Goal: Find specific page/section: Find specific page/section

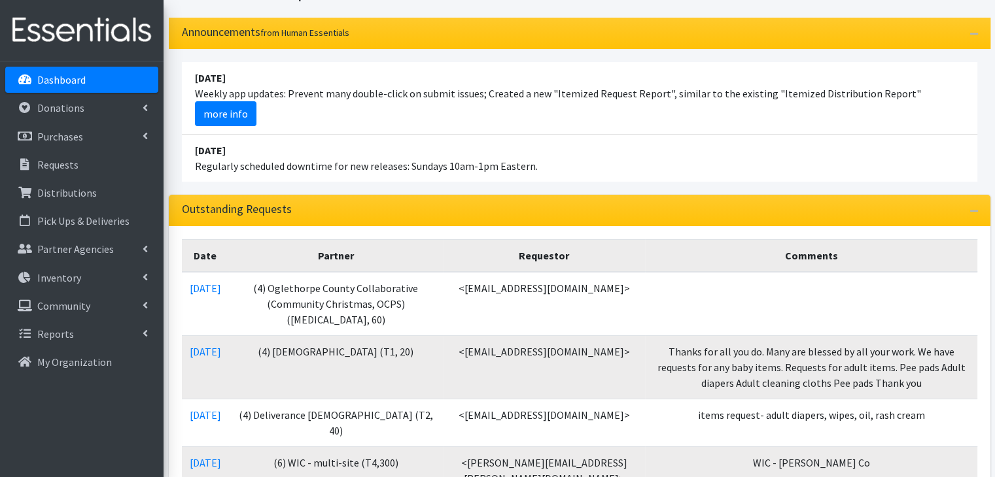
scroll to position [65, 0]
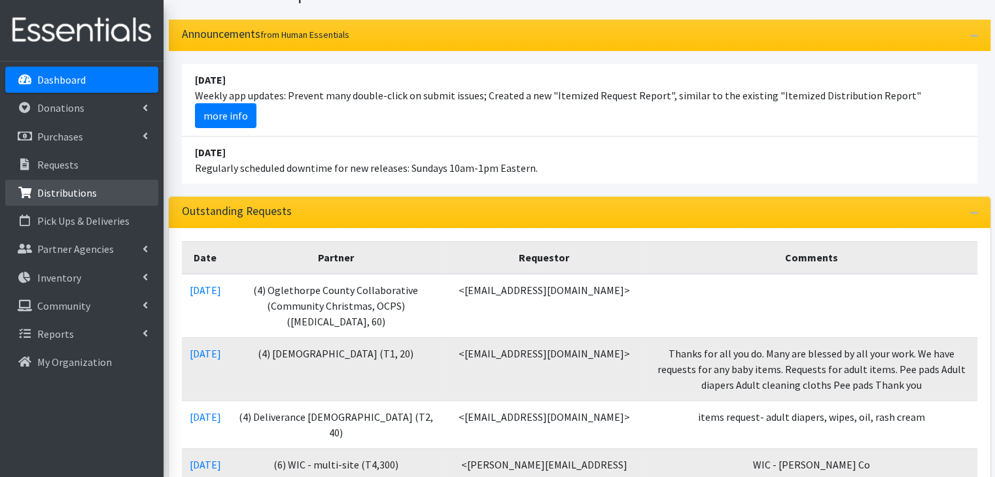
click at [68, 199] on p "Distributions" at bounding box center [67, 192] width 60 height 13
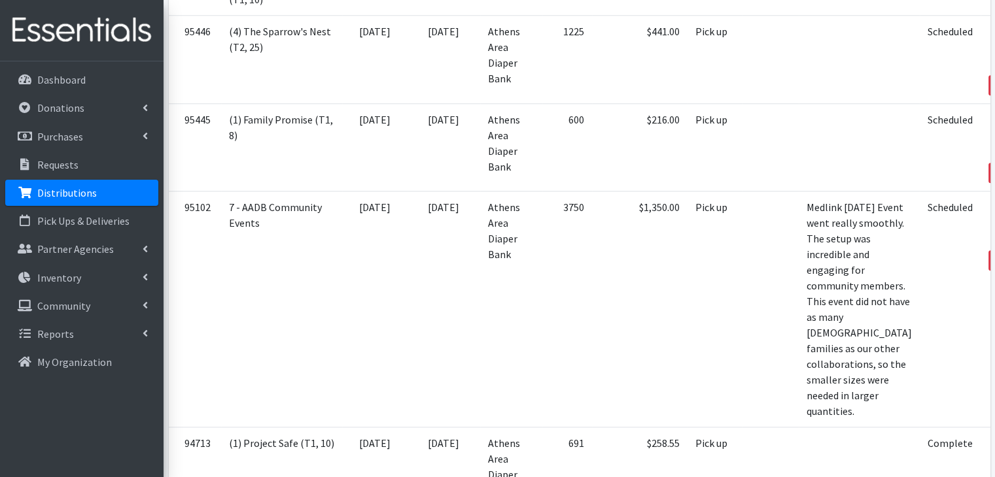
scroll to position [1243, 0]
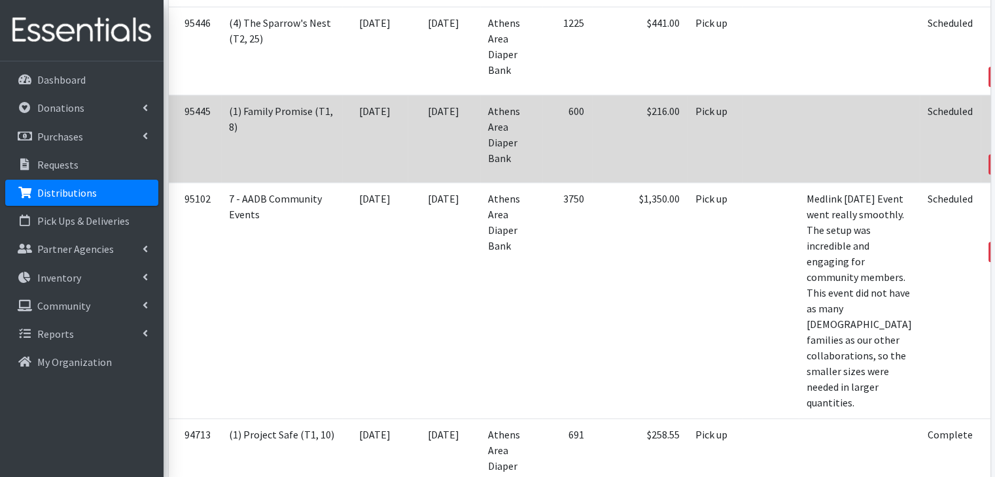
click at [992, 154] on link "Print" at bounding box center [1010, 147] width 37 height 16
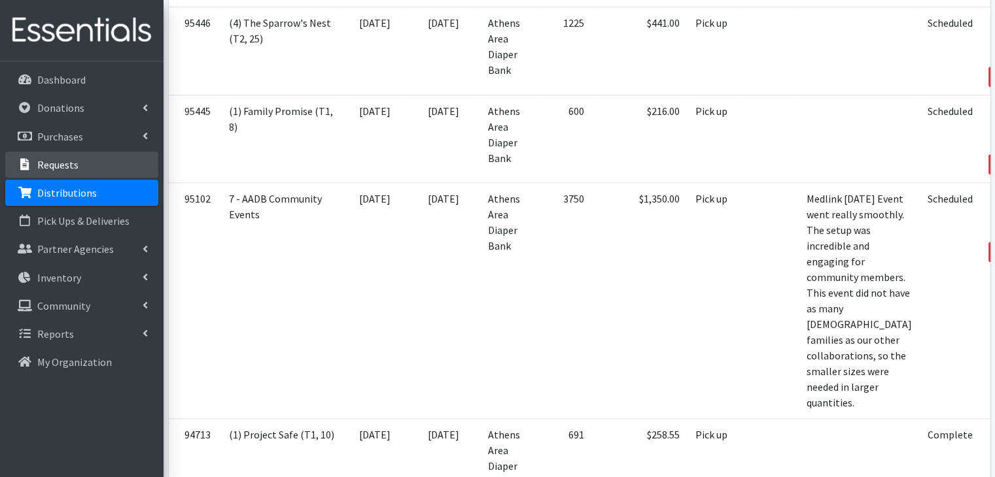
click at [60, 163] on p "Requests" at bounding box center [57, 164] width 41 height 13
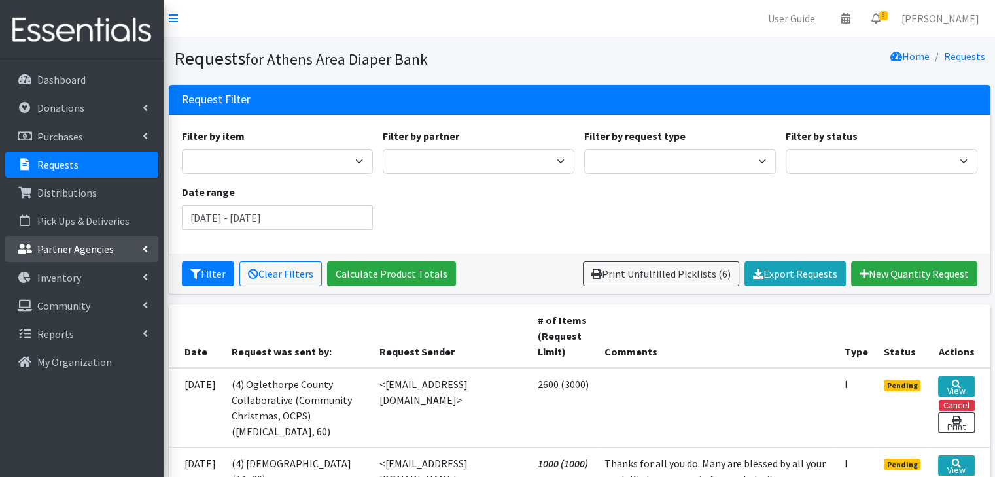
click at [102, 256] on link "Partner Agencies" at bounding box center [81, 249] width 153 height 26
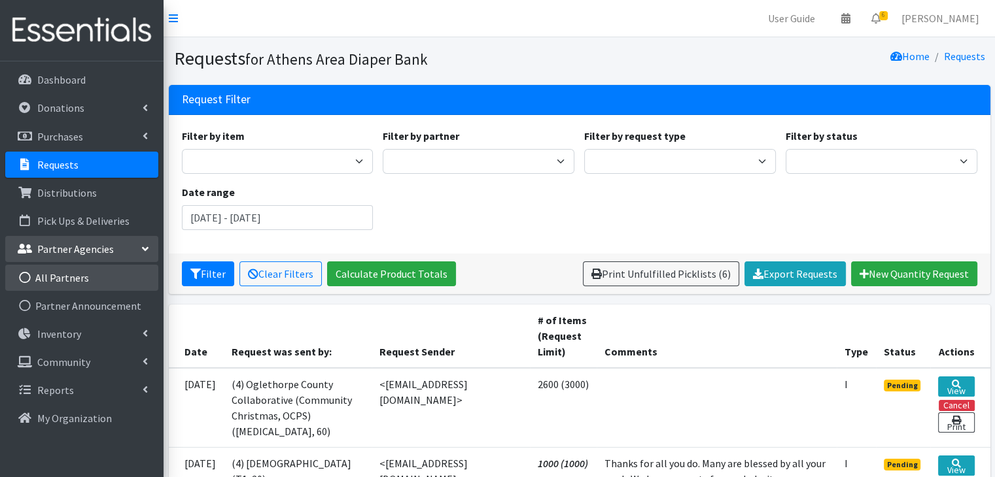
click at [95, 278] on link "All Partners" at bounding box center [81, 278] width 153 height 26
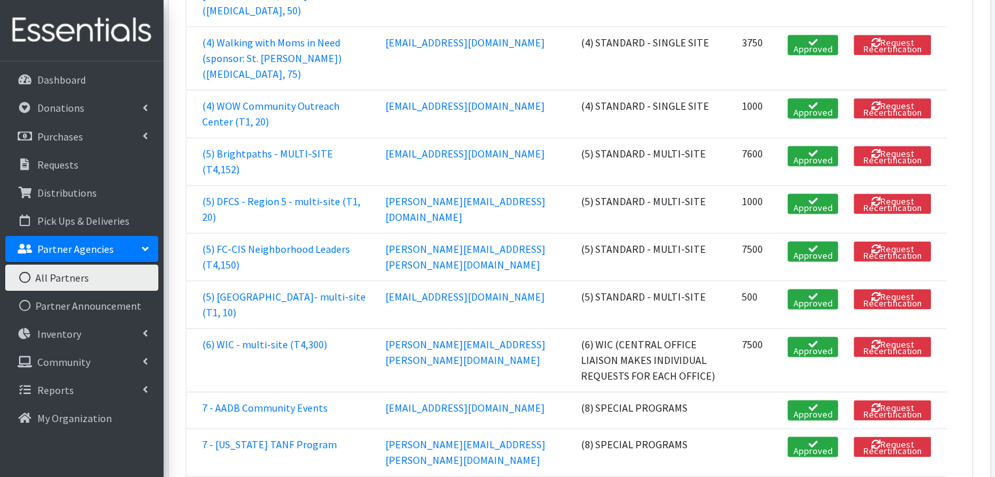
scroll to position [1962, 0]
